Goal: Task Accomplishment & Management: Complete application form

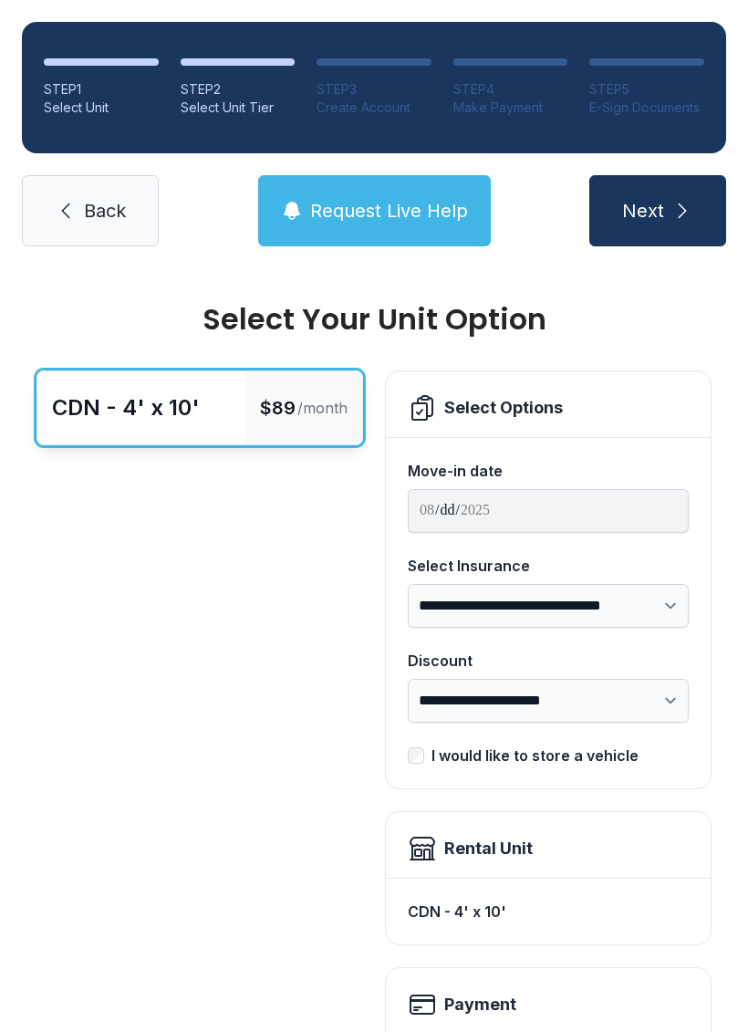
click at [653, 108] on div "E-Sign Documents" at bounding box center [647, 108] width 115 height 18
click at [657, 119] on ol "STEP 1 Select Unit STEP 2 Select Unit Tier STEP 3 Create Account STEP 4 Make Pa…" at bounding box center [374, 87] width 705 height 131
click at [89, 219] on span "Back" at bounding box center [105, 211] width 42 height 26
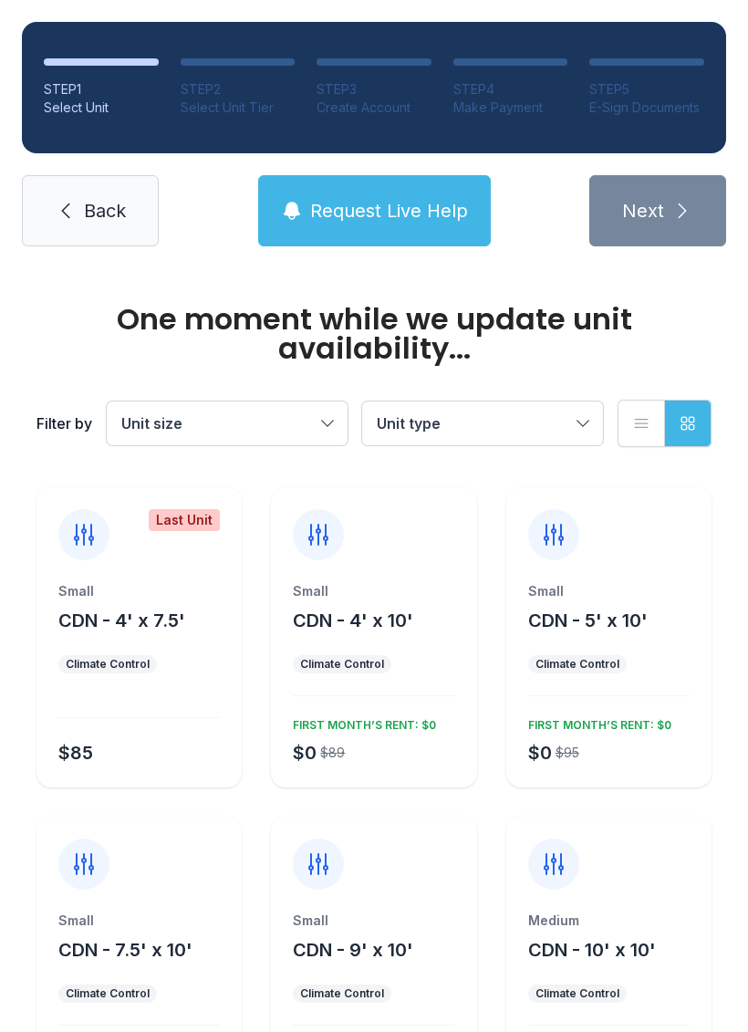
click at [74, 221] on icon at bounding box center [66, 211] width 22 height 22
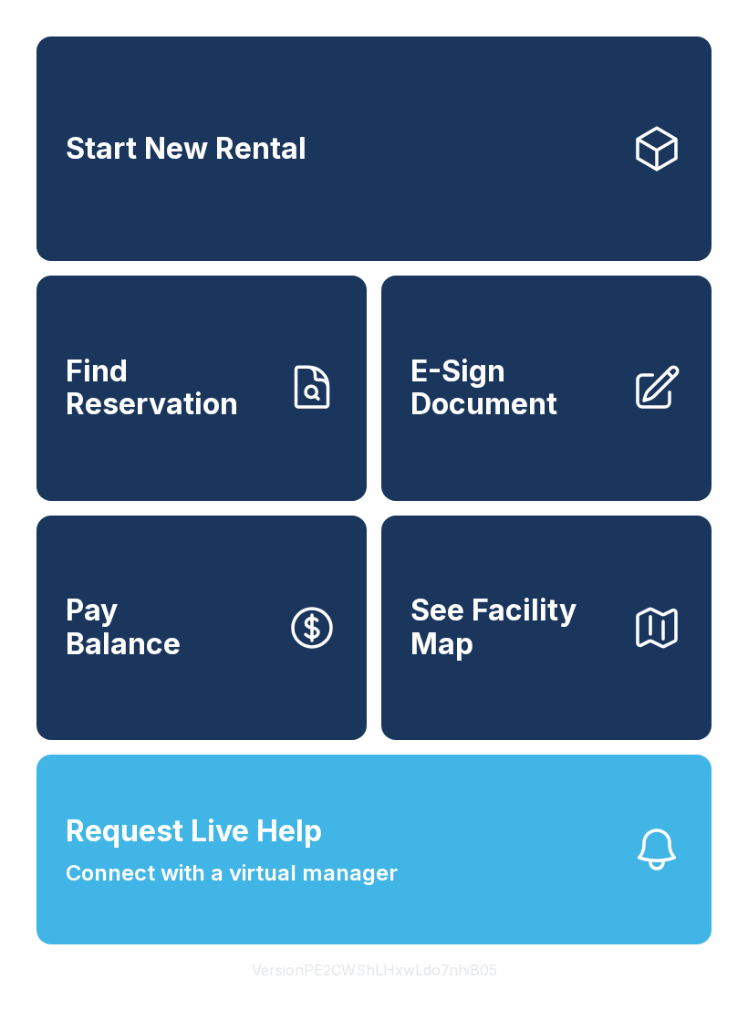
click at [541, 422] on span "E-Sign Document" at bounding box center [514, 388] width 206 height 67
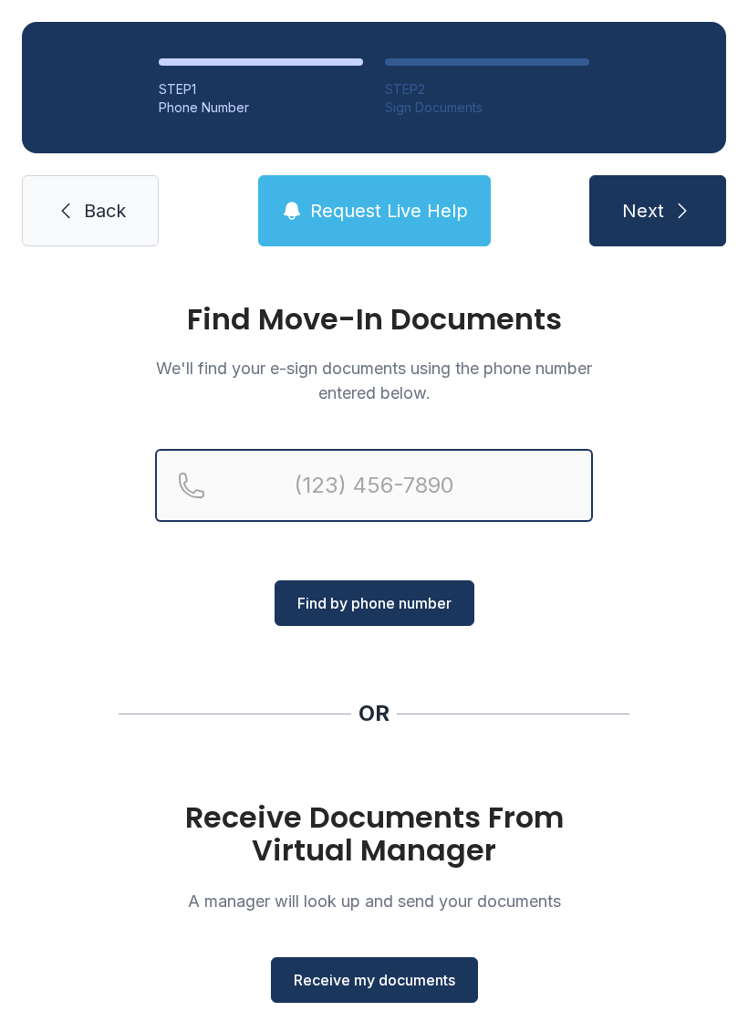
click at [280, 480] on input "Reservation phone number" at bounding box center [374, 485] width 438 height 73
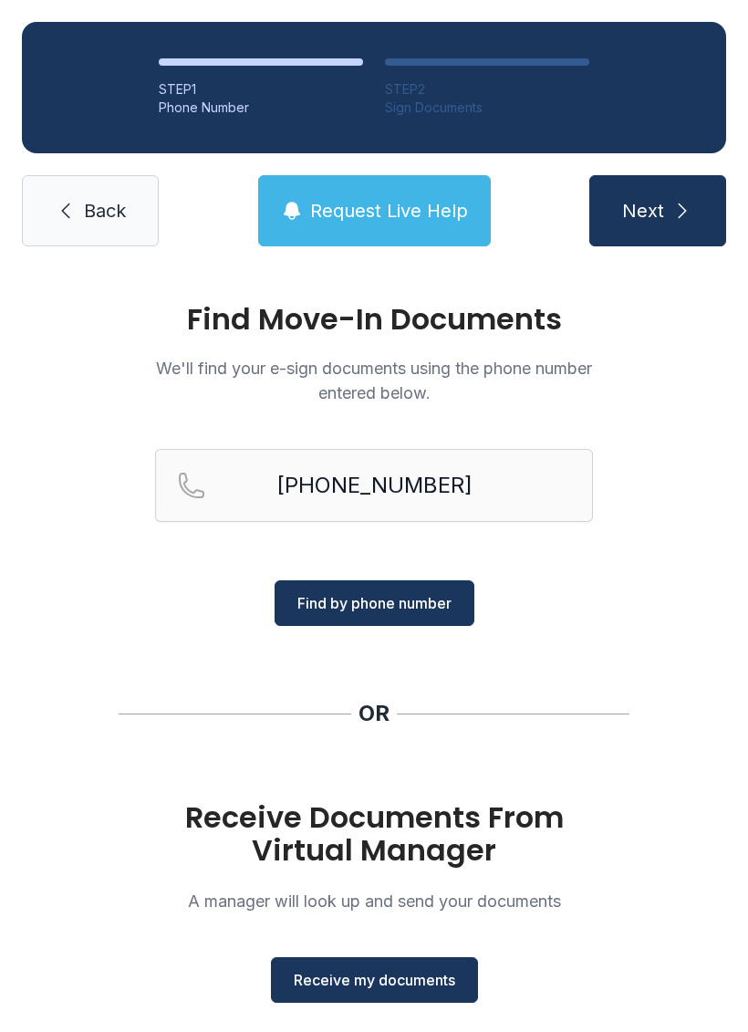
click at [678, 233] on button "Next" at bounding box center [658, 210] width 137 height 71
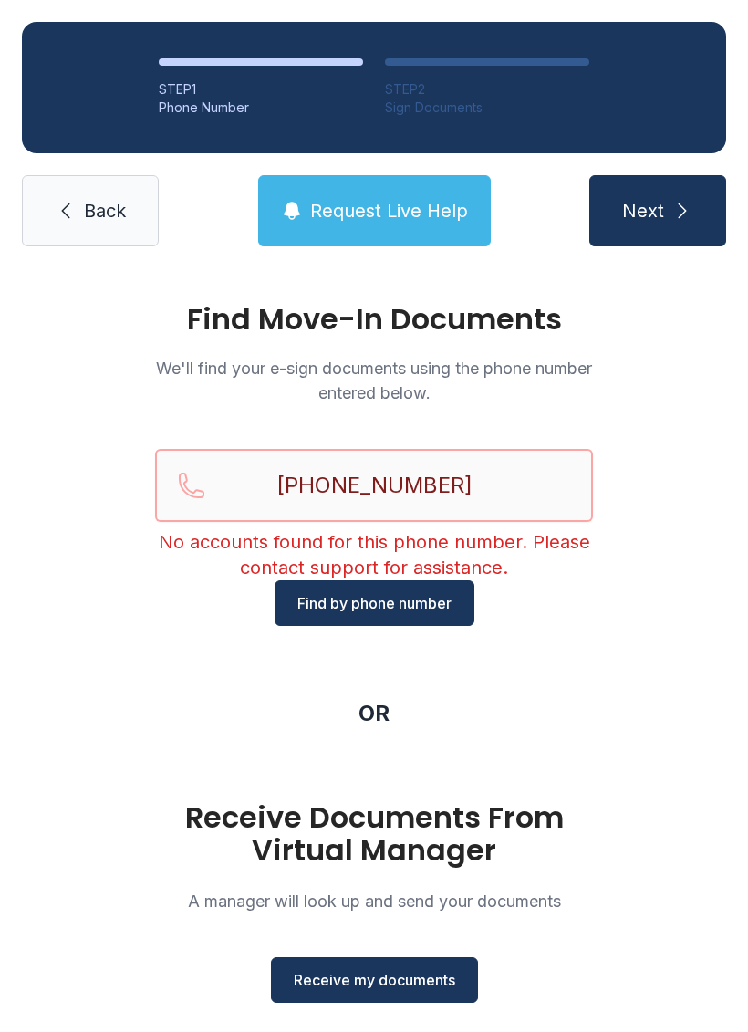
click at [339, 486] on input "[PHONE_NUMBER]" at bounding box center [374, 485] width 438 height 73
click at [453, 484] on input "[PHONE_NUMBER]" at bounding box center [374, 485] width 438 height 73
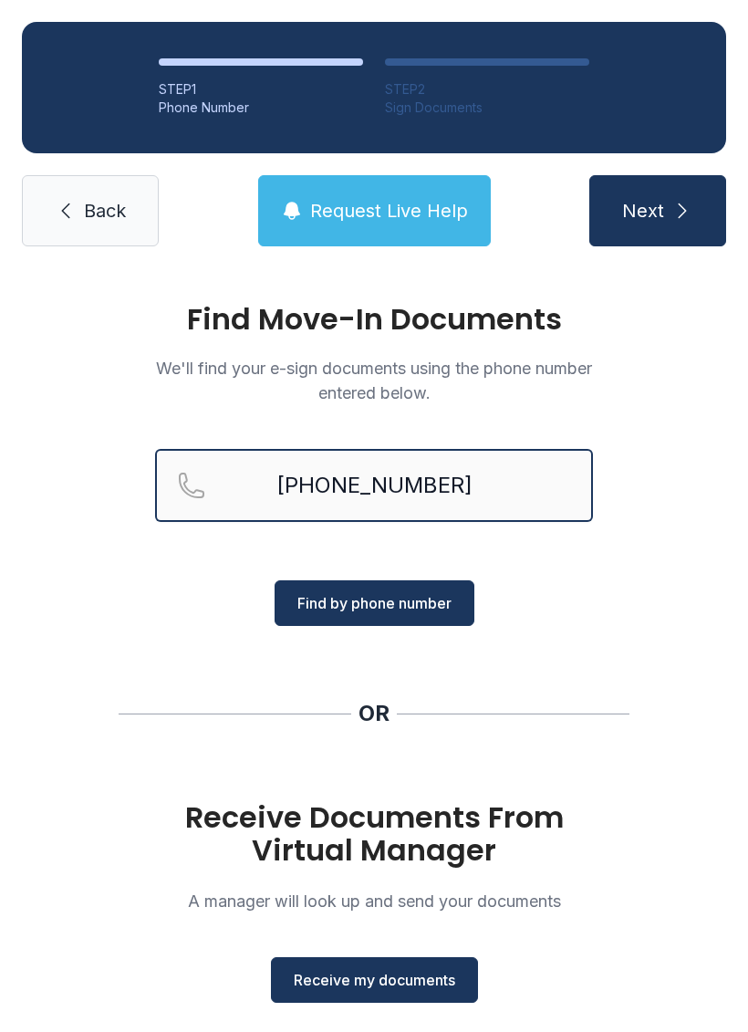
type input "[PHONE_NUMBER]"
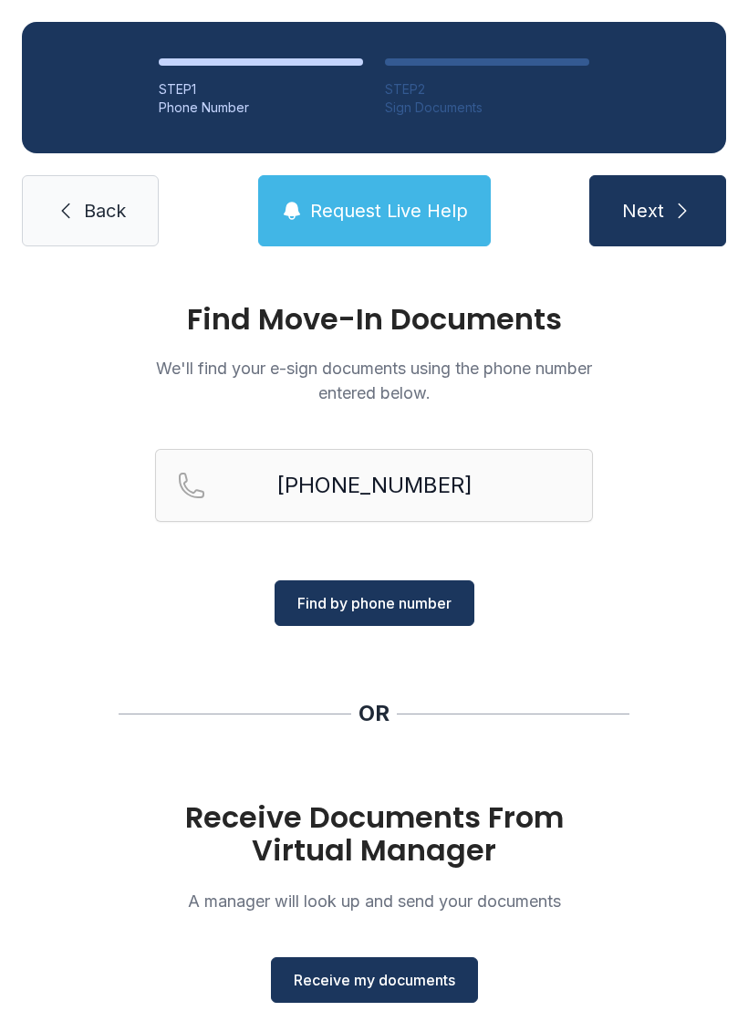
click at [666, 198] on button "Next" at bounding box center [658, 210] width 137 height 71
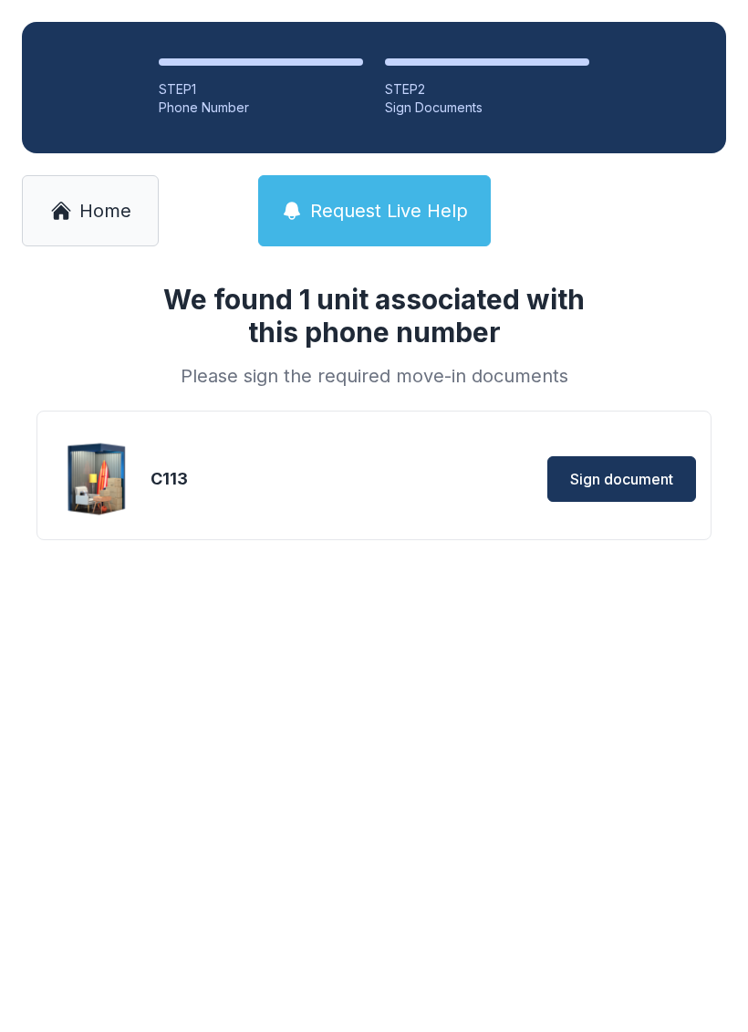
click at [603, 501] on button "Sign document" at bounding box center [622, 479] width 149 height 46
click at [70, 216] on icon at bounding box center [61, 211] width 22 height 22
